Goal: Task Accomplishment & Management: Manage account settings

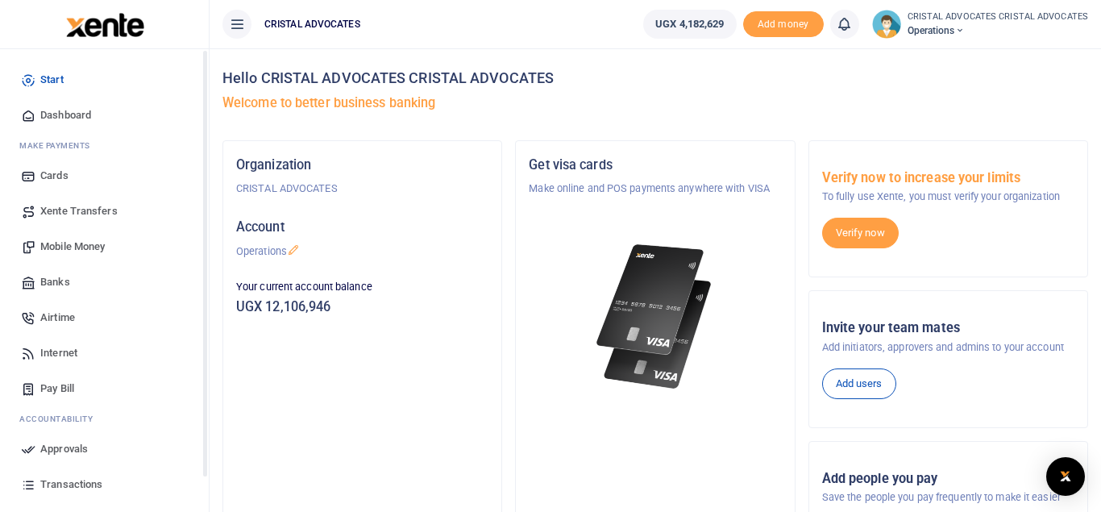
click at [86, 240] on span "Mobile Money" at bounding box center [72, 246] width 64 height 16
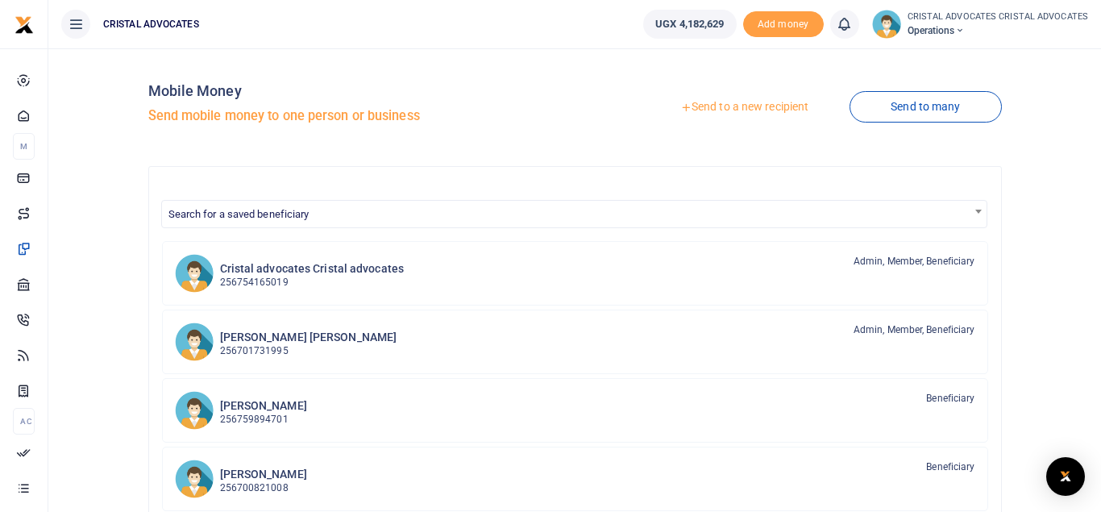
click at [748, 106] on link "Send to a new recipient" at bounding box center [744, 107] width 210 height 29
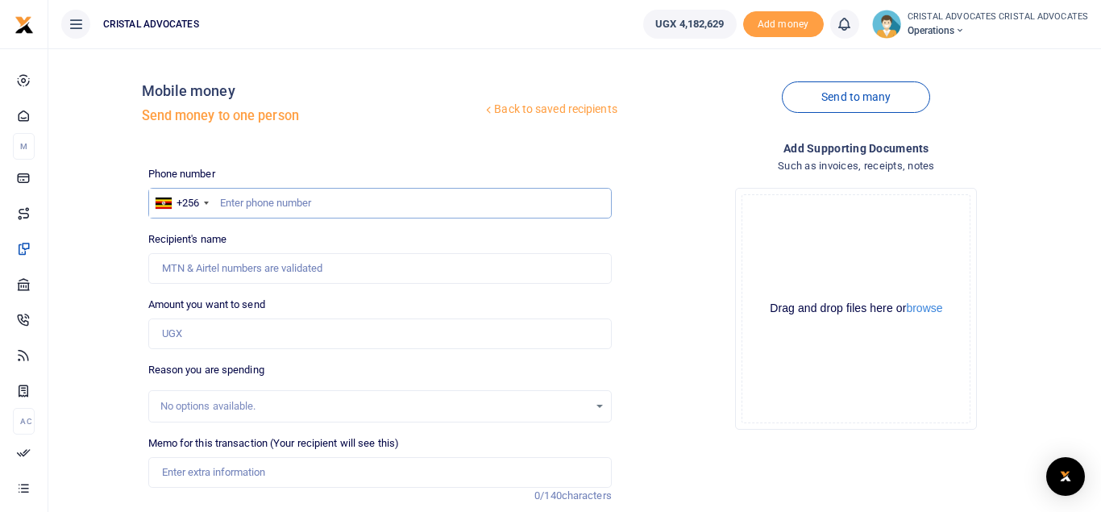
click at [384, 199] on input "text" at bounding box center [379, 203] width 463 height 31
type input "775603106"
type input "Chris Mukama"
type input "775603106"
click at [249, 338] on input "Amount you want to send" at bounding box center [379, 333] width 463 height 31
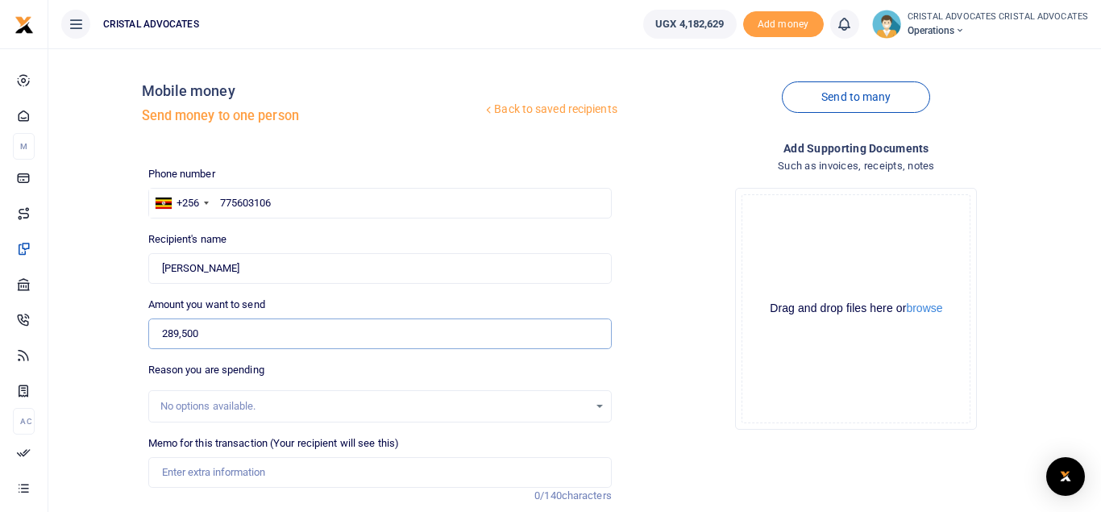
type input "289,500"
click at [264, 467] on input "Memo for this transaction (Your recipient will see this)" at bounding box center [379, 472] width 463 height 31
paste input "Translation of 4 Solar Turbines Documents"
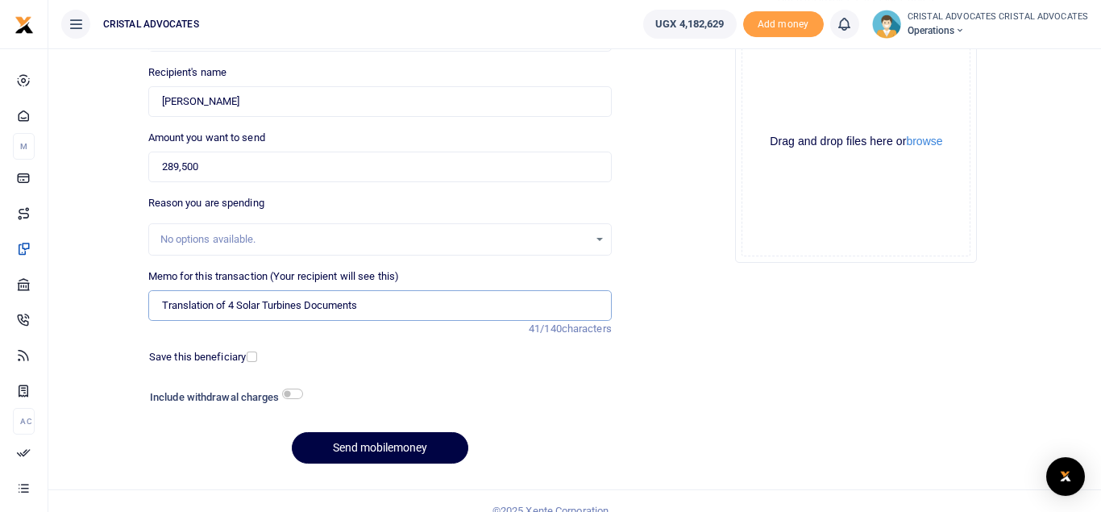
scroll to position [186, 0]
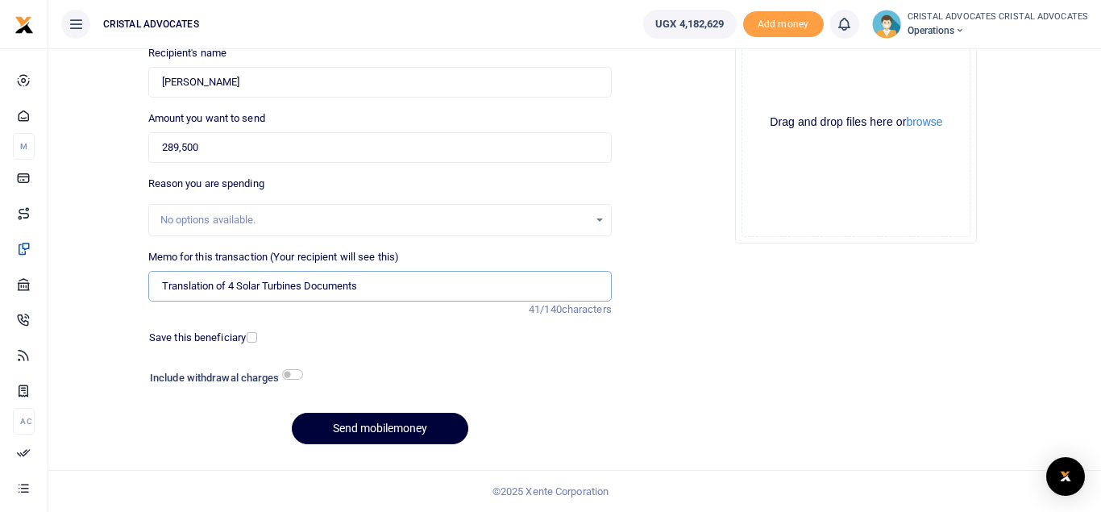
type input "Translation of 4 Solar Turbines Documents"
click at [410, 437] on button "Send mobilemoney" at bounding box center [380, 428] width 176 height 31
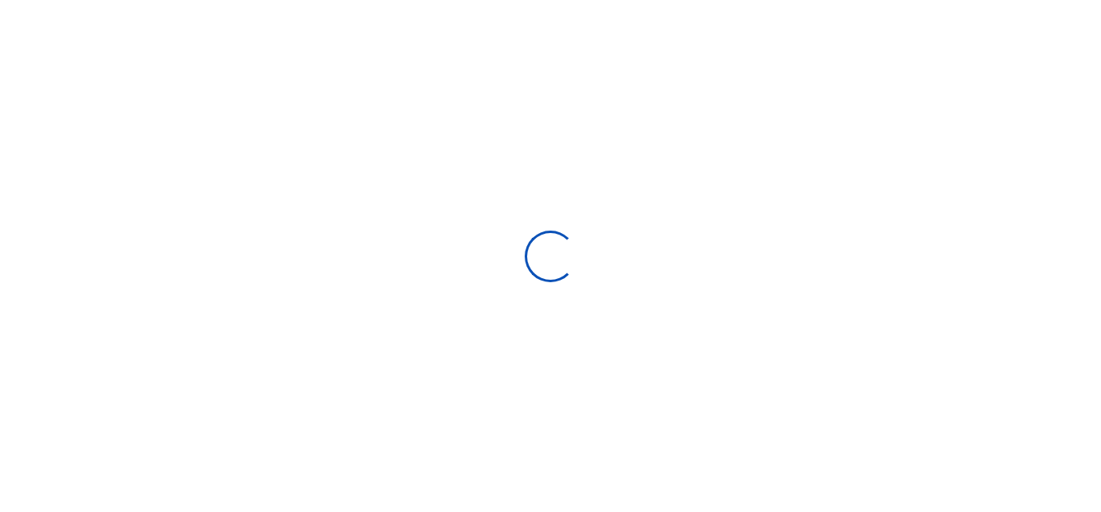
select select "Loading bundles"
select select
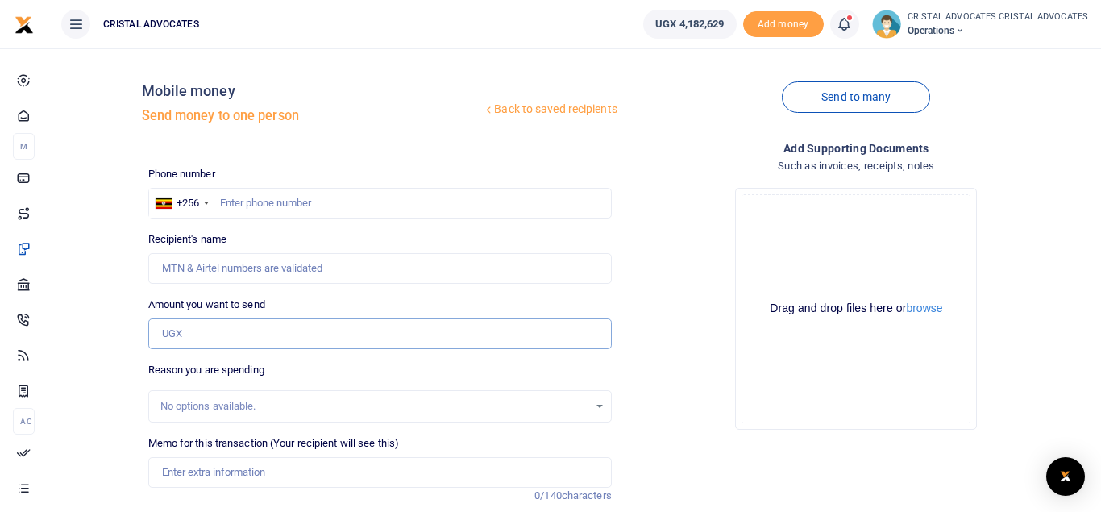
click at [225, 334] on input "Amount you want to send" at bounding box center [379, 333] width 463 height 31
click at [275, 197] on input "text" at bounding box center [379, 203] width 463 height 31
type input "72"
click at [220, 472] on input "Memo for this transaction (Your recipient will see this)" at bounding box center [379, 472] width 463 height 31
paste input "TIVA WATER 10 CANS@ 70,000/= + CHARGES 2275/"
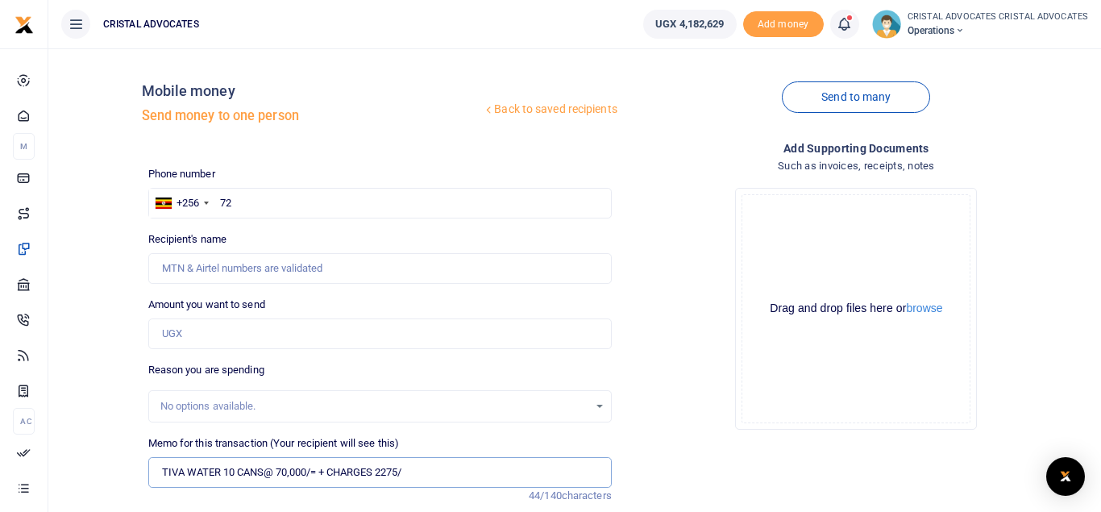
type input "TIVA WATER 10 CANS@ 70,000/= + CHARGES 2275/"
click at [261, 214] on input "72" at bounding box center [379, 203] width 463 height 31
drag, startPoint x: 251, startPoint y: 199, endPoint x: 212, endPoint y: 198, distance: 38.7
click at [212, 198] on input "72275" at bounding box center [379, 203] width 463 height 31
type input "754165019"
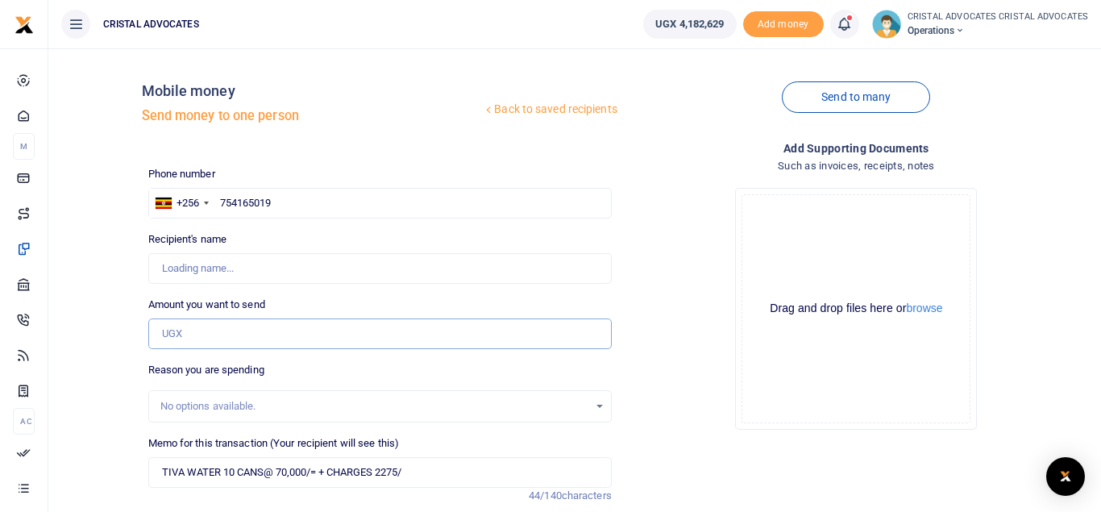
click at [238, 341] on input "Amount you want to send" at bounding box center [379, 333] width 463 height 31
type input "7"
type input "[PERSON_NAME]"
type input "72,275"
click at [325, 477] on input "TIVA WATER 10 CANS@ 70,000/= + CHARGES 2275/" at bounding box center [379, 472] width 463 height 31
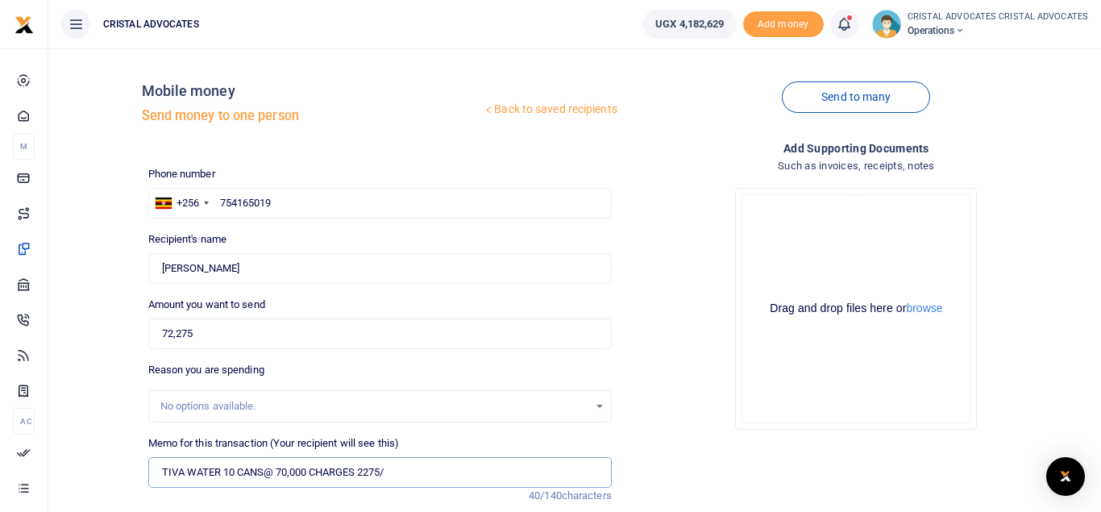
click at [417, 478] on input "TIVA WATER 10 CANS@ 70,000 CHARGES 2275/" at bounding box center [379, 472] width 463 height 31
click at [289, 471] on input "TIVA WATER 10 CANS@ 70,000 CHARGES 2275" at bounding box center [379, 472] width 463 height 31
click at [288, 471] on input "TIVA WATER 10 CANS@ 7,000 CHARGES 2275" at bounding box center [379, 472] width 463 height 31
click at [274, 473] on input "TIVA WATER 10 CANS@ 70000 CHARGES 2275" at bounding box center [379, 472] width 463 height 31
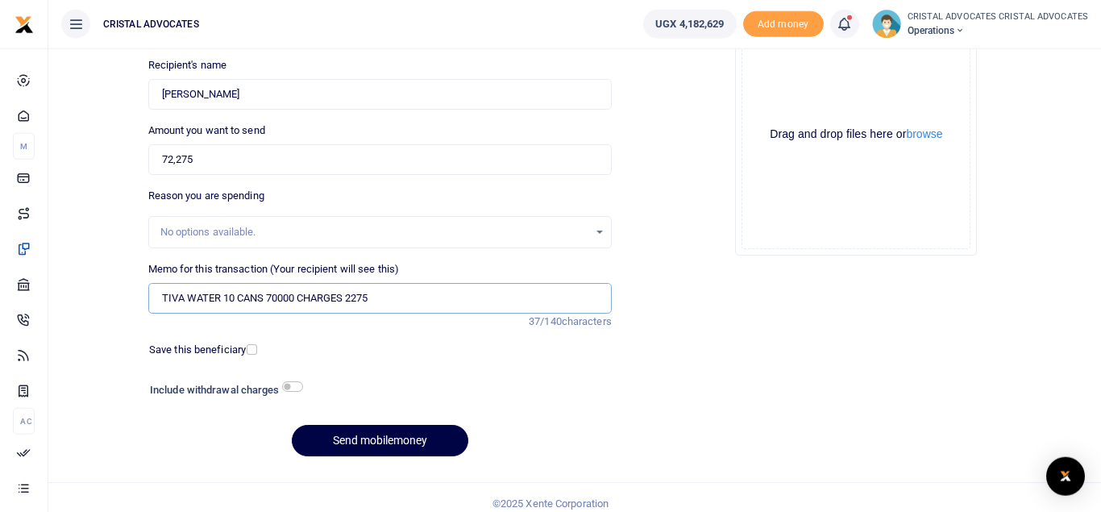
scroll to position [186, 0]
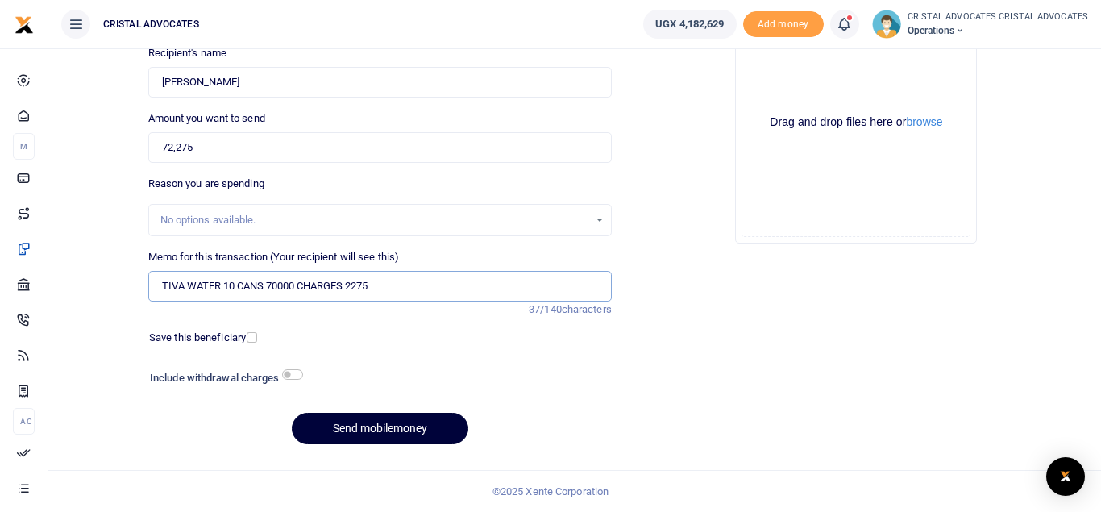
type input "TIVA WATER 10 CANS 70000 CHARGES 2275"
click at [398, 426] on button "Send mobilemoney" at bounding box center [380, 428] width 176 height 31
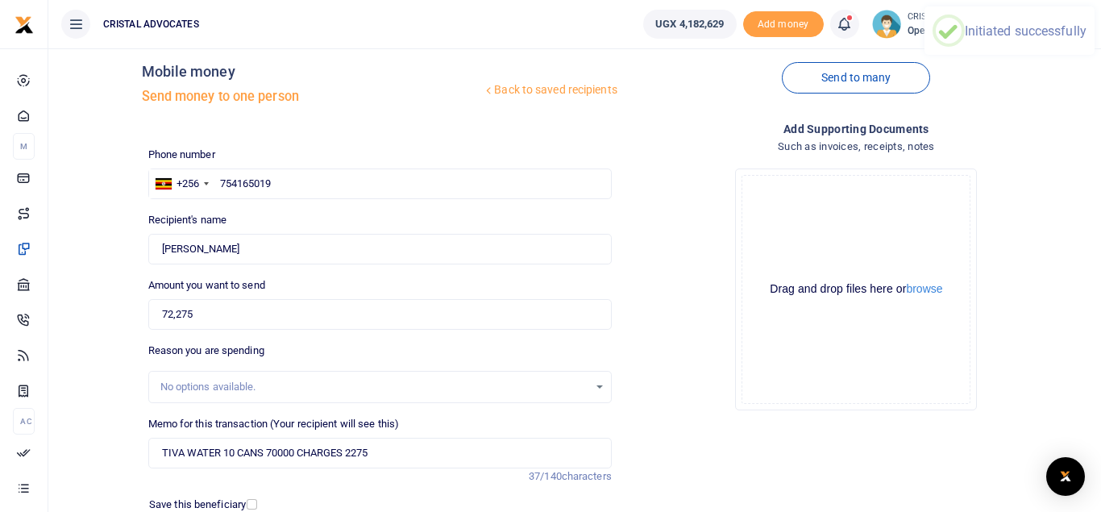
scroll to position [10, 0]
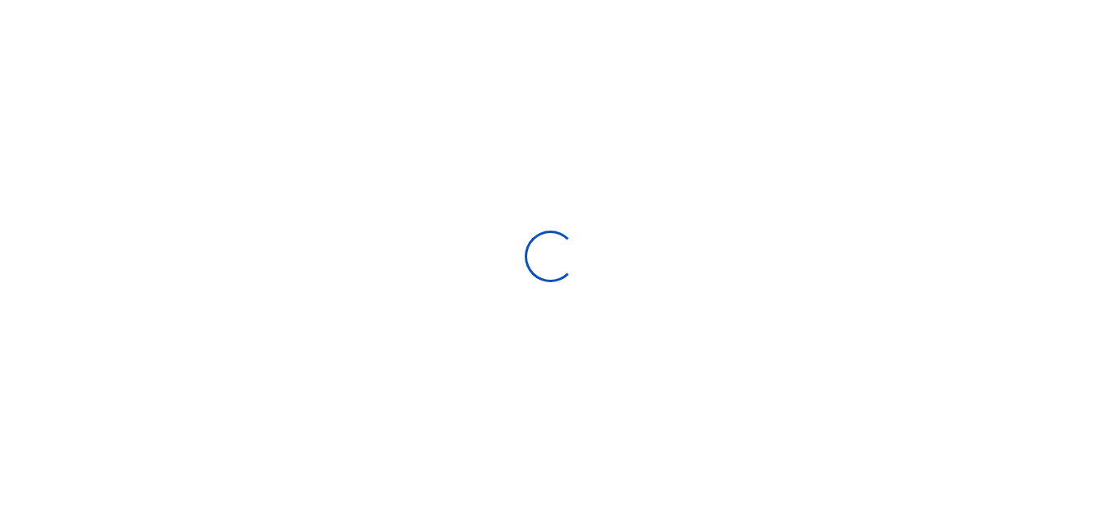
select select
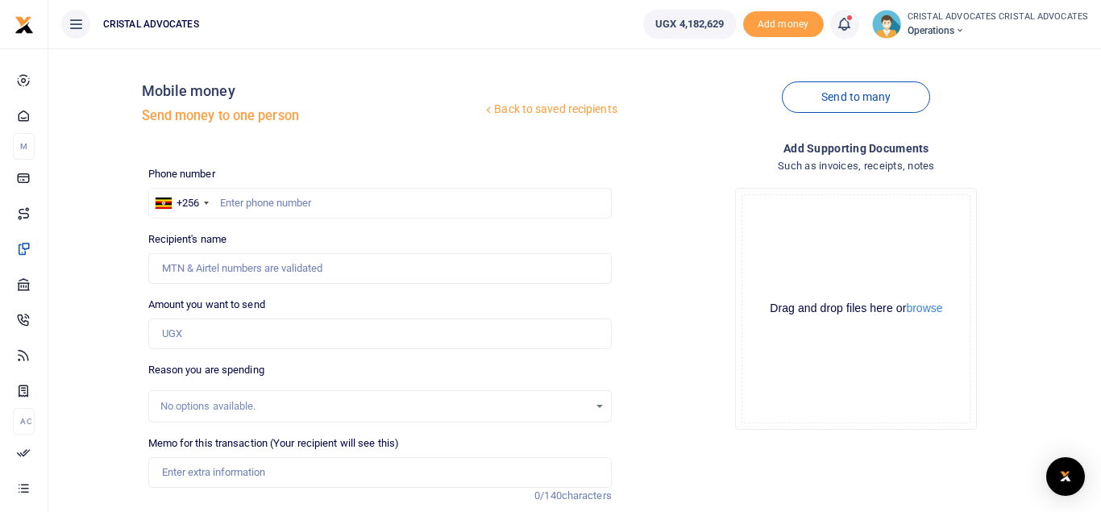
click at [847, 27] on icon at bounding box center [844, 24] width 16 height 18
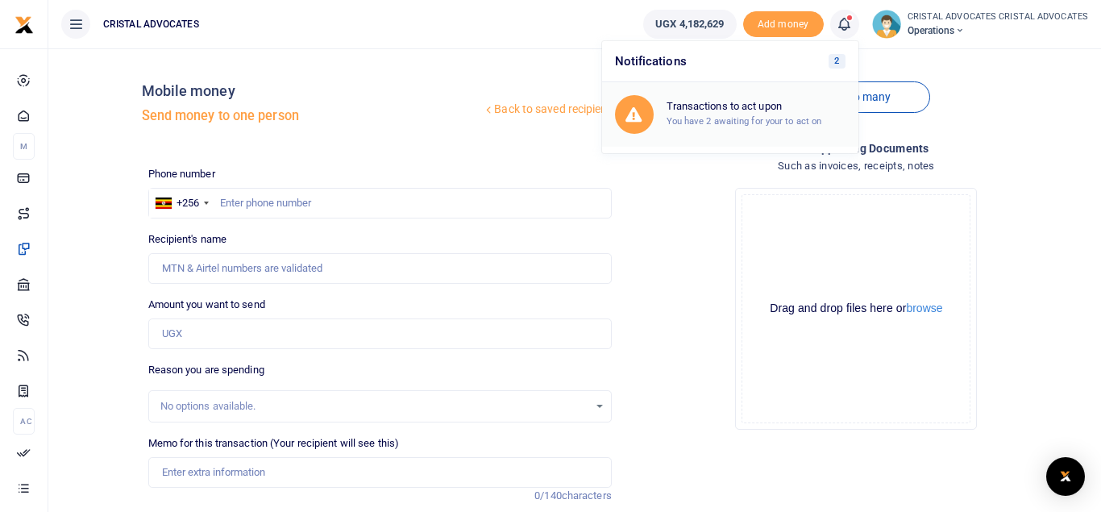
click at [798, 99] on div "Transactions to act upon You have 2 awaiting for your to act on" at bounding box center [730, 114] width 230 height 39
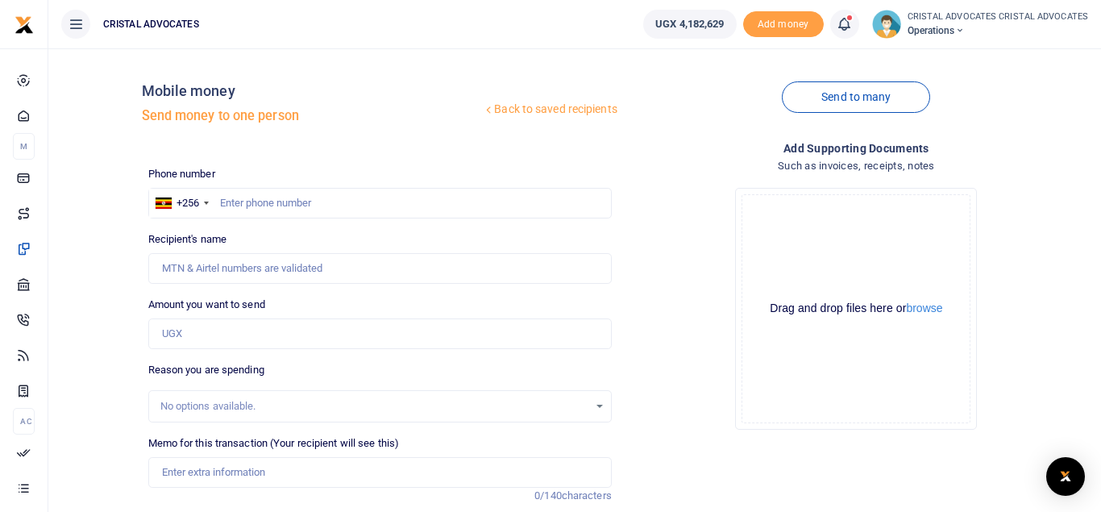
click at [754, 98] on div "Send to many" at bounding box center [856, 107] width 476 height 92
click at [849, 22] on icon at bounding box center [844, 24] width 16 height 18
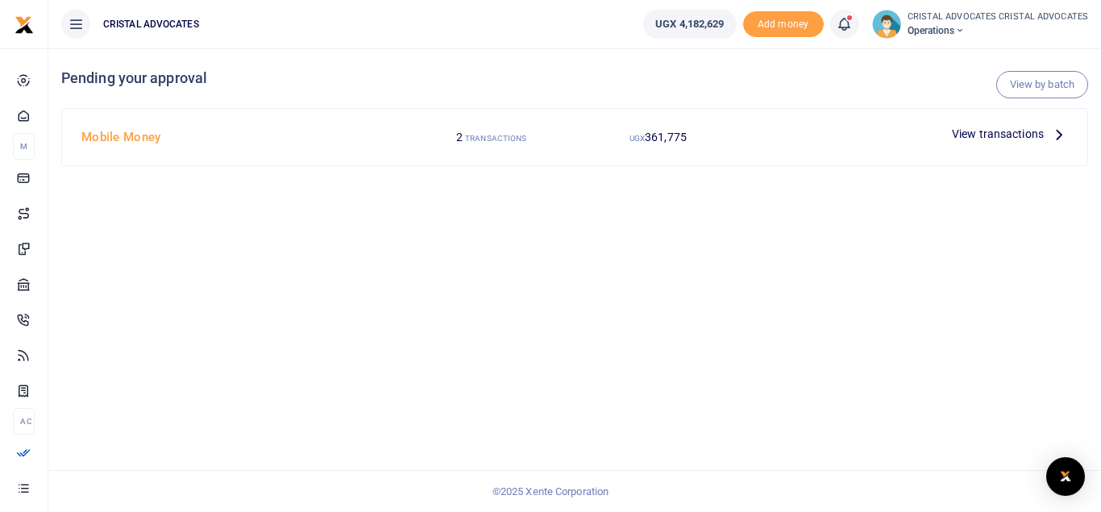
click at [1021, 137] on span "View transactions" at bounding box center [998, 134] width 92 height 18
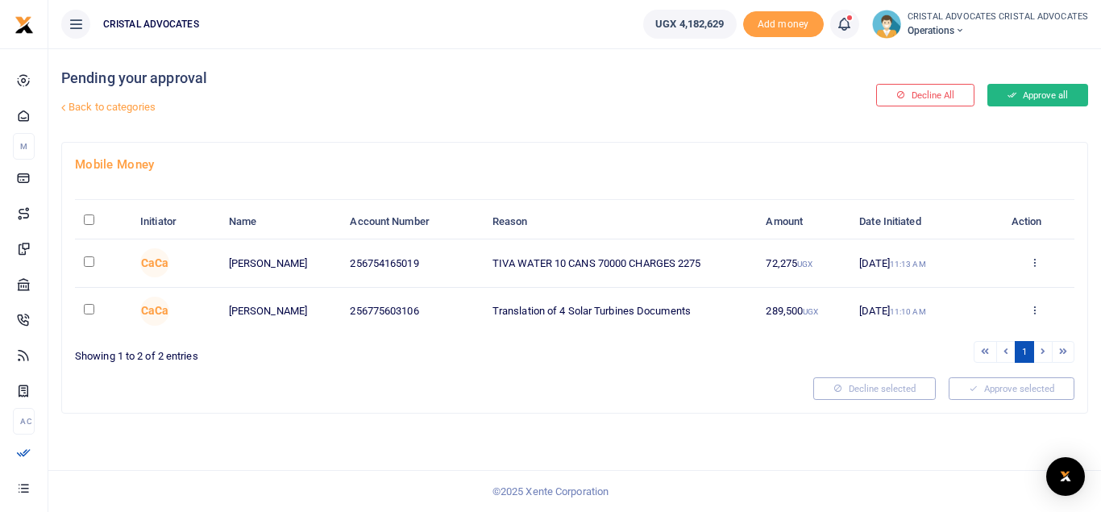
click at [1022, 90] on button "Approve all" at bounding box center [1037, 95] width 101 height 23
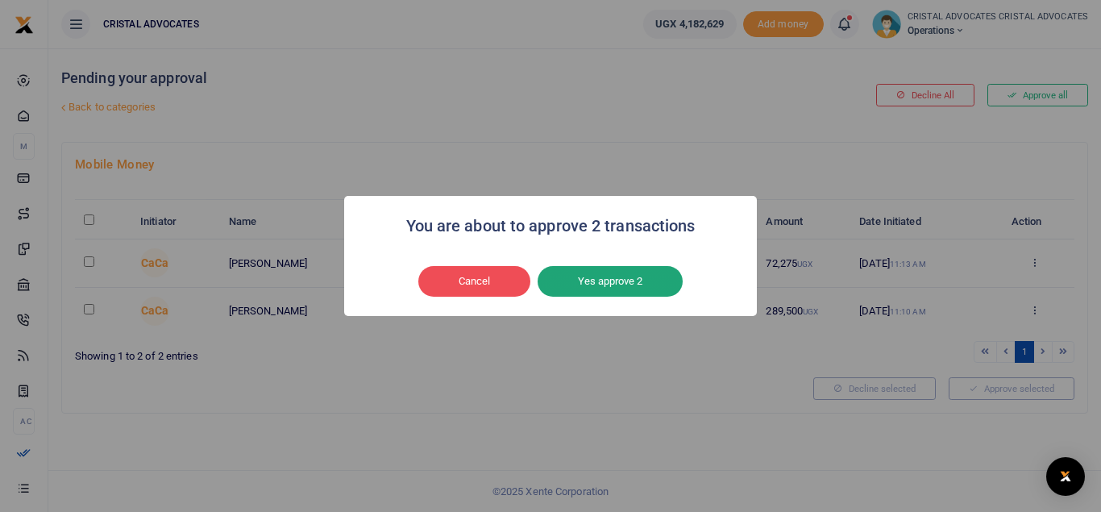
click at [642, 283] on button "Yes approve 2" at bounding box center [609, 281] width 145 height 31
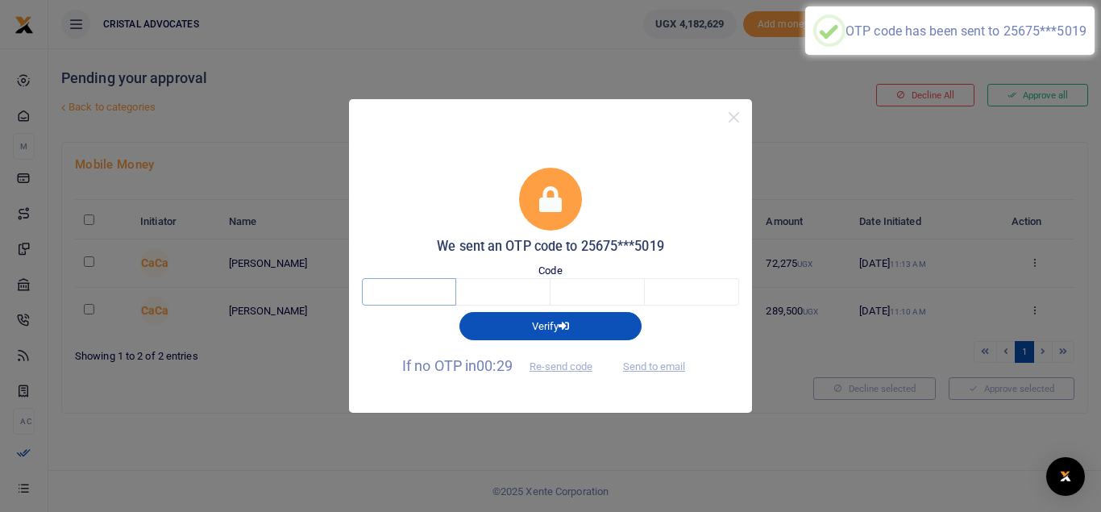
click at [386, 284] on input "text" at bounding box center [409, 291] width 94 height 27
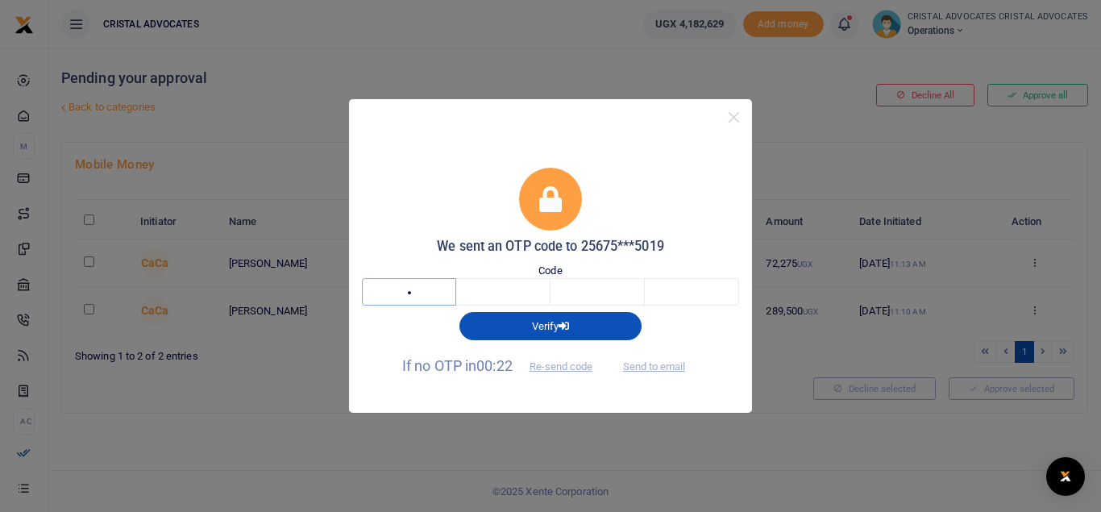
type input "6"
type input "9"
type input "4"
type input "7"
